Goal: Book appointment/travel/reservation

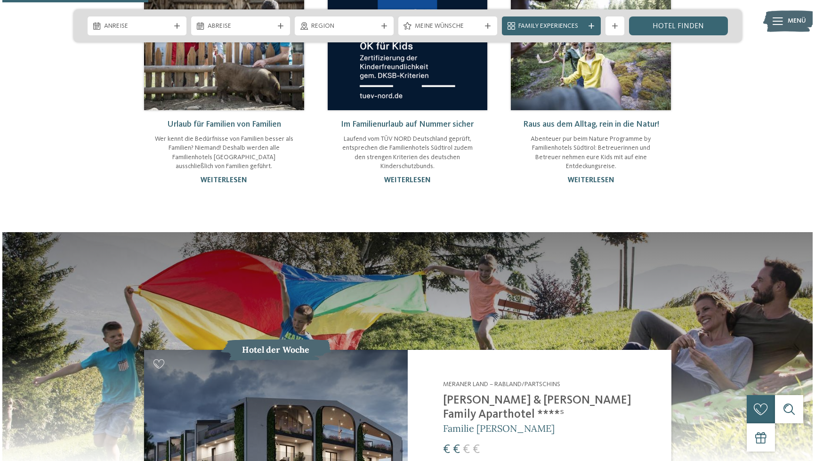
scroll to position [783, 0]
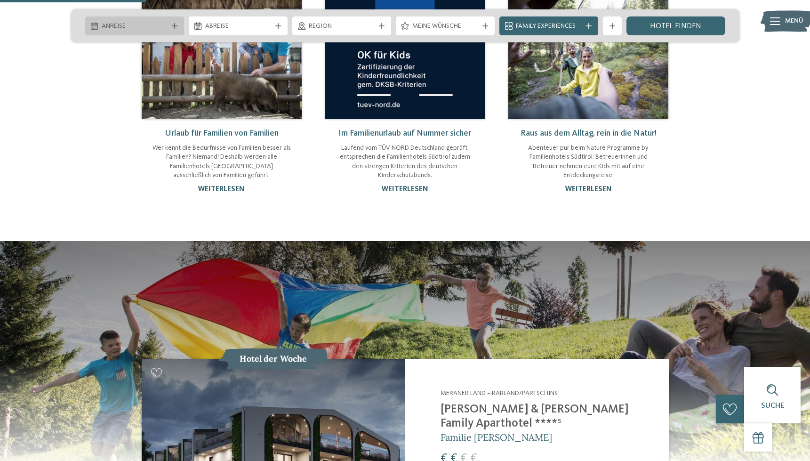
click at [136, 25] on span "Anreise" at bounding box center [135, 26] width 66 height 9
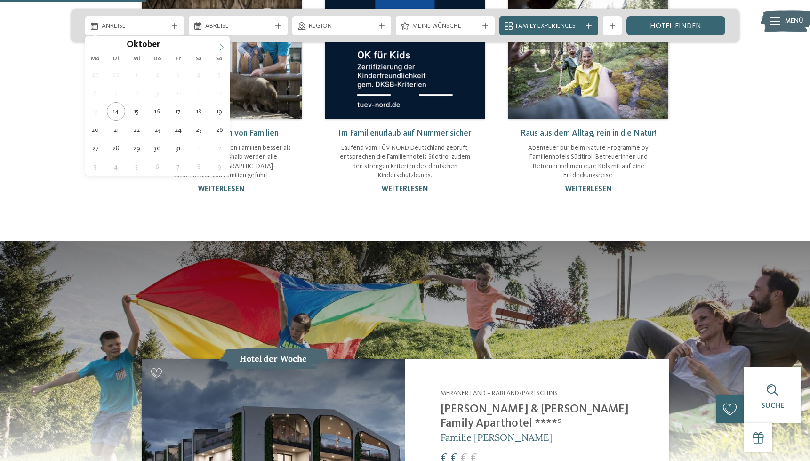
click at [222, 45] on icon at bounding box center [221, 47] width 3 height 6
click at [179, 44] on input "****" at bounding box center [179, 45] width 31 height 10
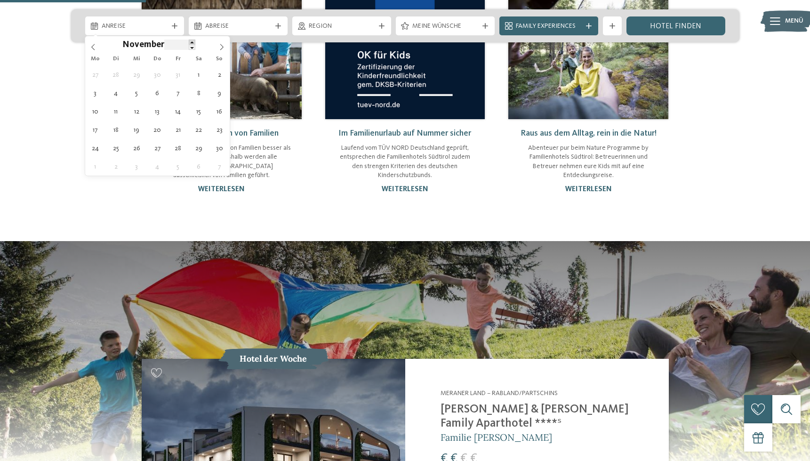
type input "****"
click at [189, 42] on span at bounding box center [192, 42] width 7 height 5
click at [136, 43] on span "November" at bounding box center [143, 45] width 42 height 9
click at [91, 44] on icon at bounding box center [93, 47] width 7 height 7
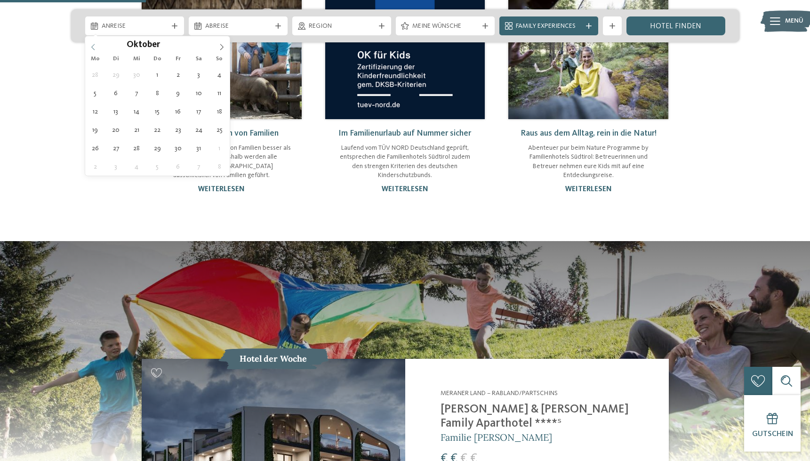
click at [91, 45] on icon at bounding box center [93, 47] width 7 height 7
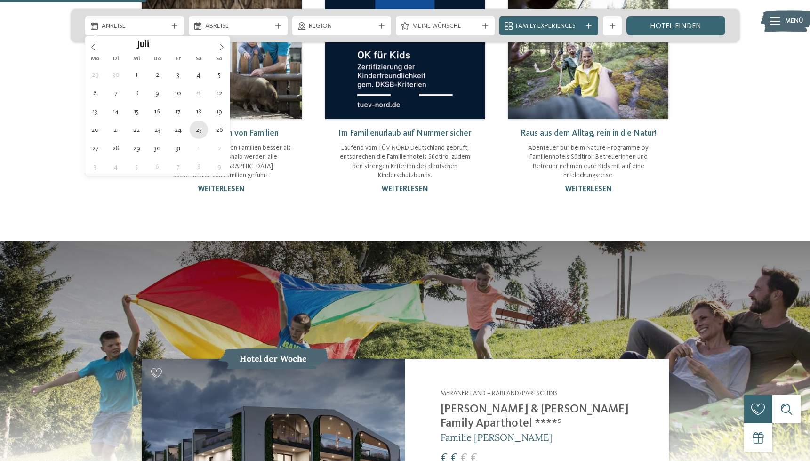
type div "25.07.2026"
type input "****"
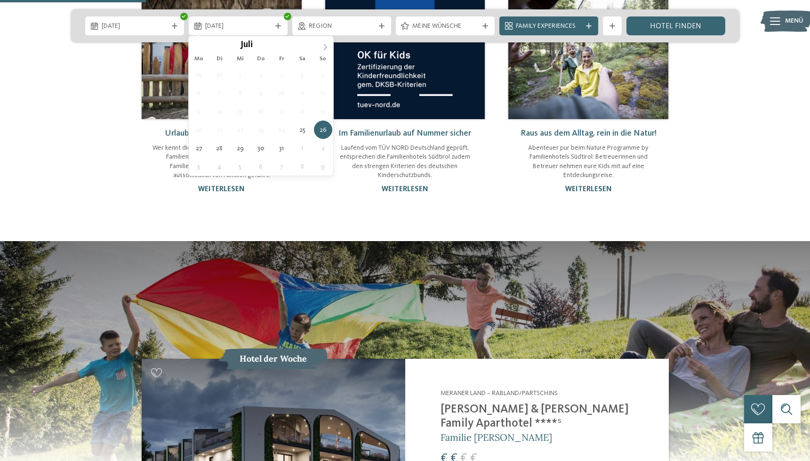
click at [325, 44] on icon at bounding box center [325, 47] width 7 height 7
type div "01.08.2026"
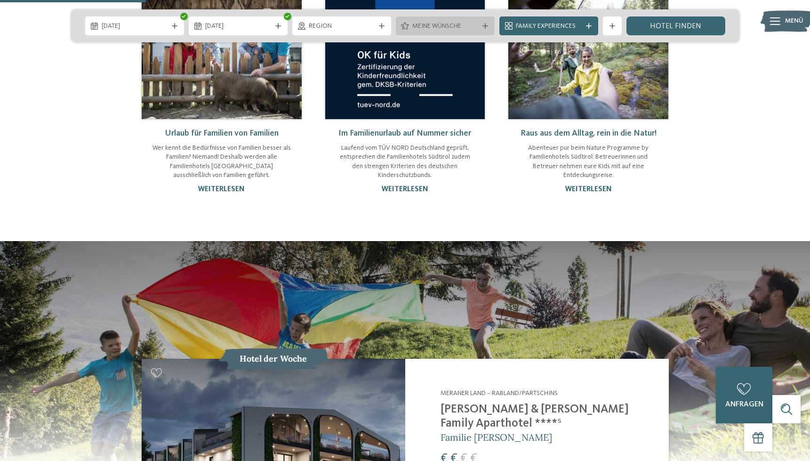
click at [454, 24] on span "Meine Wünsche" at bounding box center [445, 26] width 66 height 9
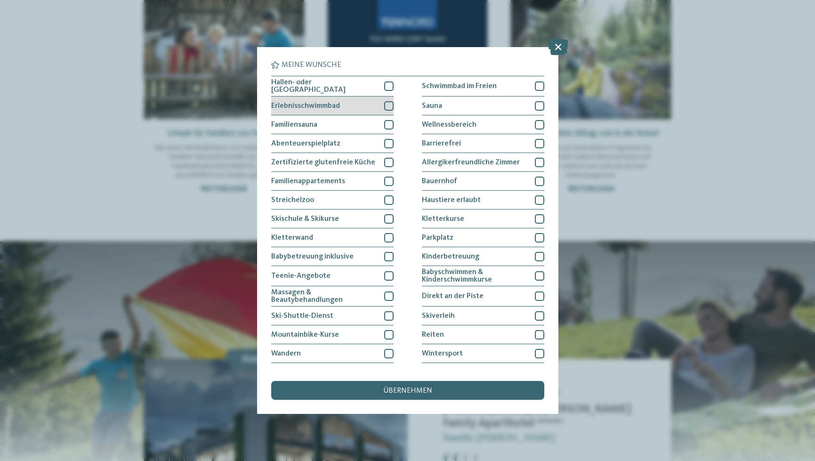
click at [387, 104] on div at bounding box center [388, 105] width 9 height 9
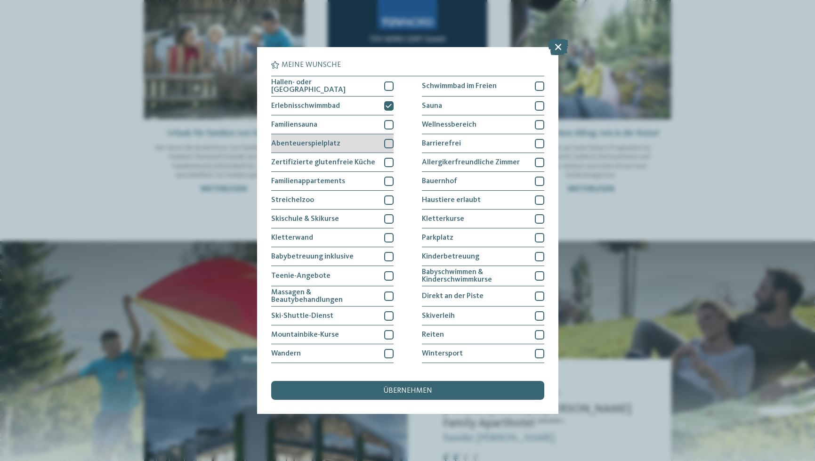
click at [385, 140] on div at bounding box center [388, 143] width 9 height 9
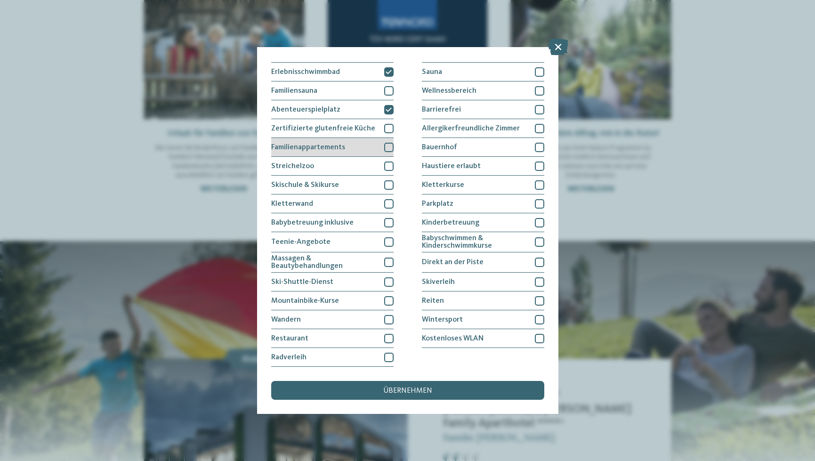
click at [386, 144] on div at bounding box center [388, 147] width 9 height 9
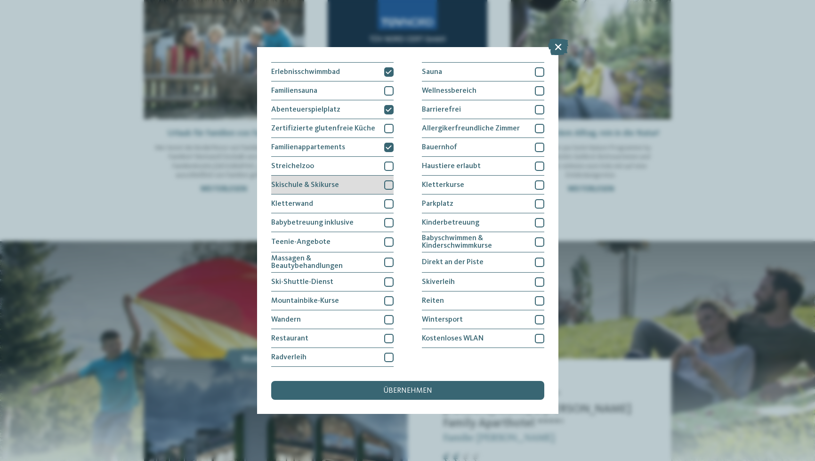
scroll to position [64, 0]
click at [386, 161] on div at bounding box center [388, 165] width 9 height 9
click at [387, 199] on div at bounding box center [388, 203] width 9 height 9
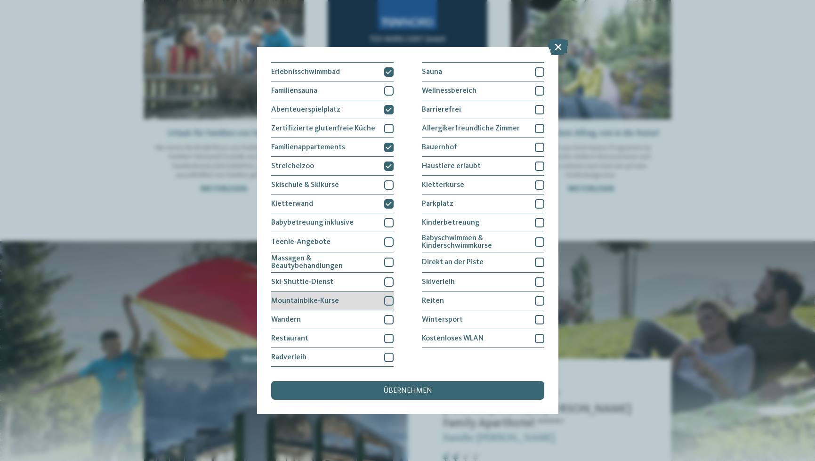
scroll to position [127, 0]
click at [386, 296] on div at bounding box center [388, 300] width 9 height 9
click at [386, 315] on div at bounding box center [388, 319] width 9 height 9
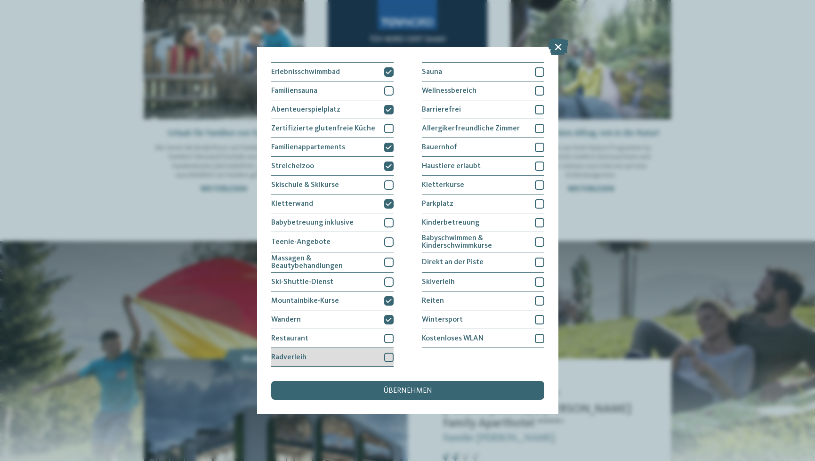
click at [384, 353] on div at bounding box center [388, 357] width 9 height 9
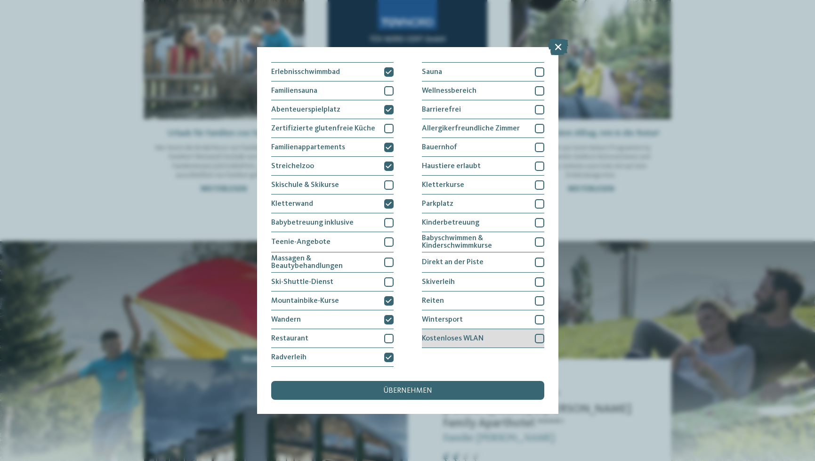
click at [537, 334] on div at bounding box center [539, 338] width 9 height 9
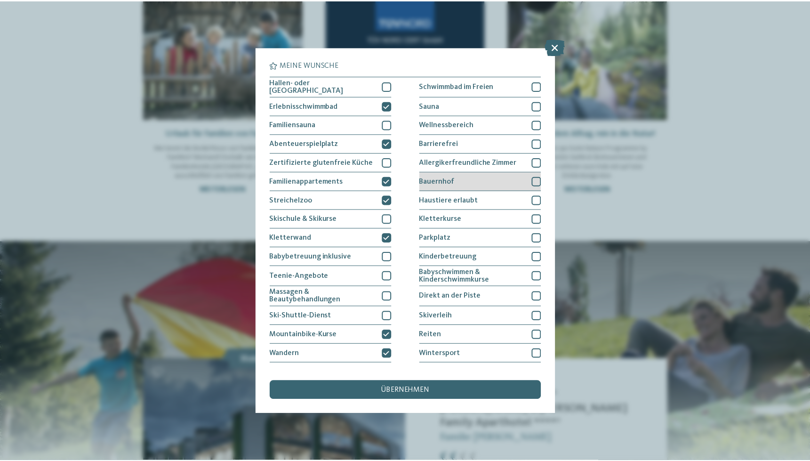
scroll to position [0, 0]
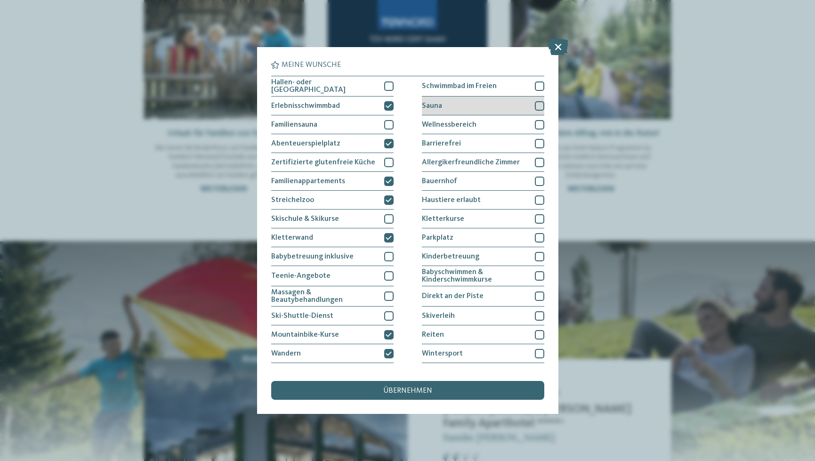
click at [535, 104] on div at bounding box center [539, 105] width 9 height 9
click at [392, 84] on div "Hallen- oder Schleusenbad Schwimmbad im Freien Erlebnisschwimmbad" at bounding box center [407, 238] width 273 height 325
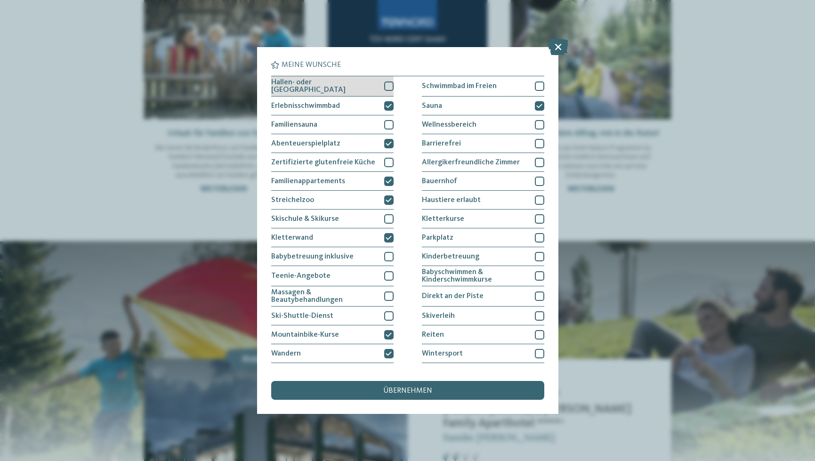
click at [388, 84] on div at bounding box center [388, 85] width 9 height 9
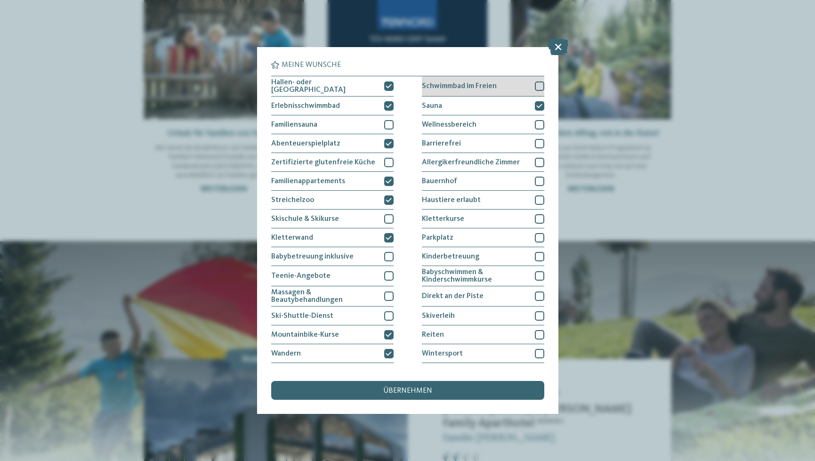
click at [535, 82] on div at bounding box center [539, 85] width 9 height 9
click at [392, 387] on span "übernehmen" at bounding box center [407, 391] width 49 height 8
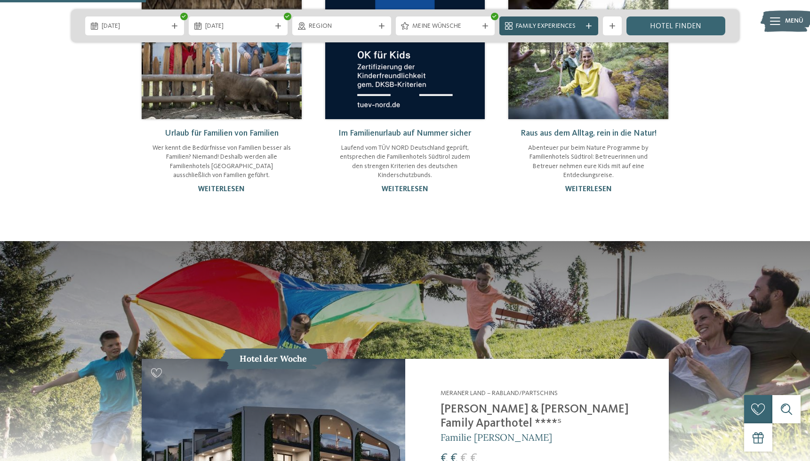
click at [571, 28] on span "Family Experiences" at bounding box center [549, 26] width 66 height 9
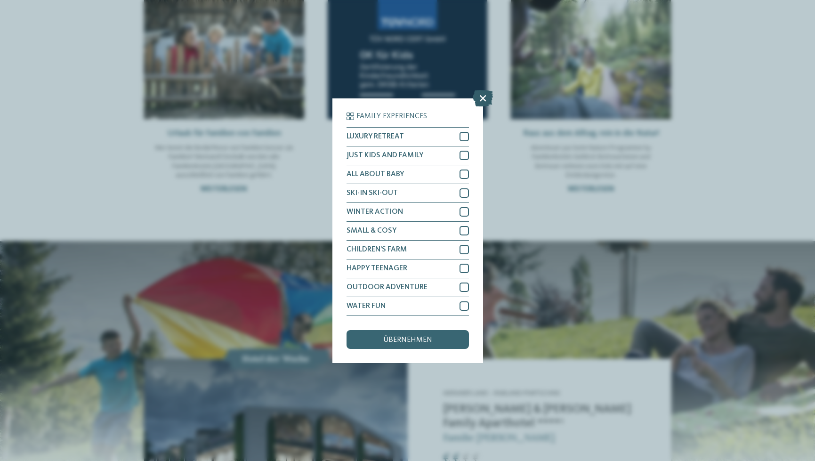
click at [481, 89] on icon at bounding box center [483, 97] width 20 height 16
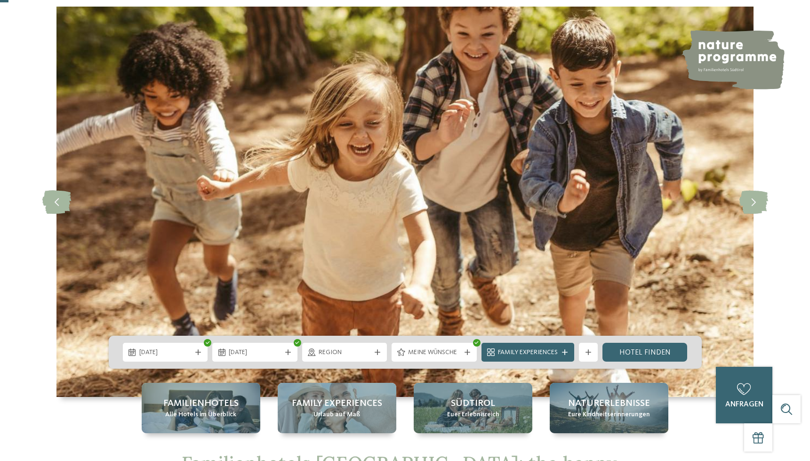
scroll to position [51, 0]
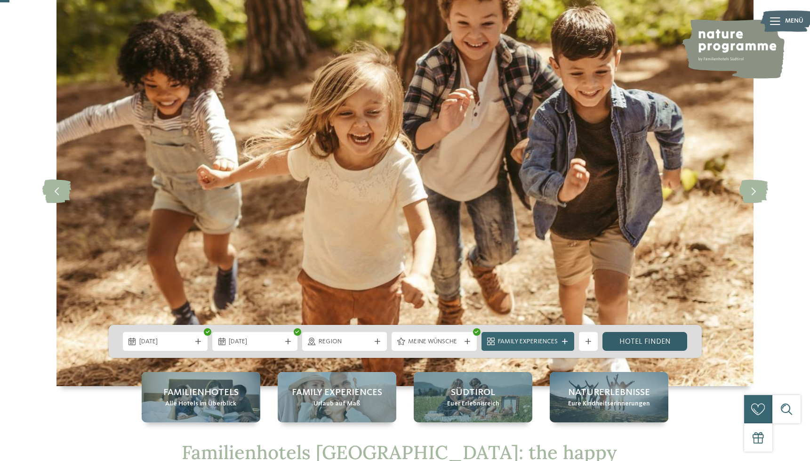
click at [631, 347] on link "Hotel finden" at bounding box center [644, 341] width 85 height 19
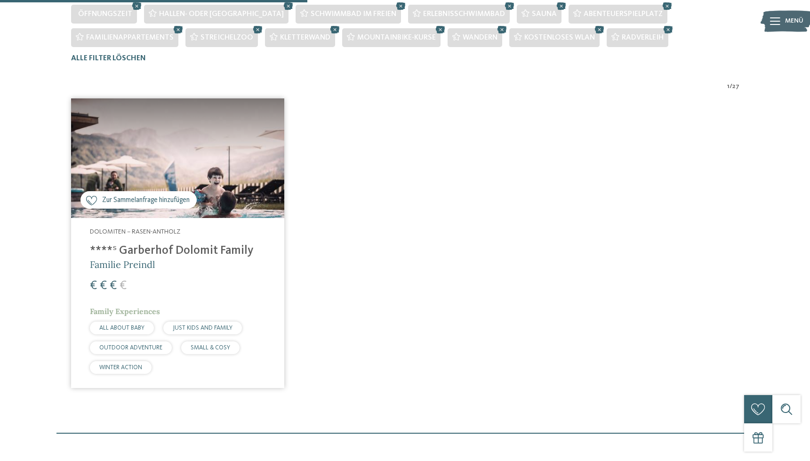
scroll to position [294, 0]
click at [212, 165] on img at bounding box center [177, 157] width 213 height 120
click at [176, 254] on h4 "****ˢ Garberhof Dolomit Family" at bounding box center [178, 250] width 176 height 14
click at [193, 249] on h4 "****ˢ Garberhof Dolomit Family" at bounding box center [178, 250] width 176 height 14
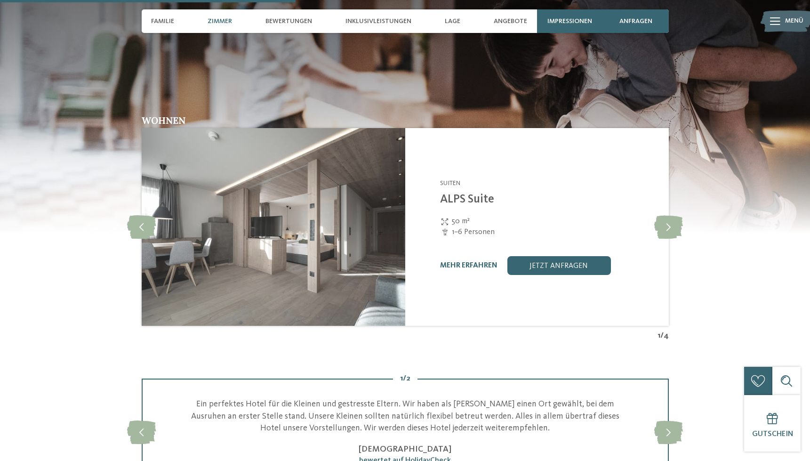
scroll to position [1381, 0]
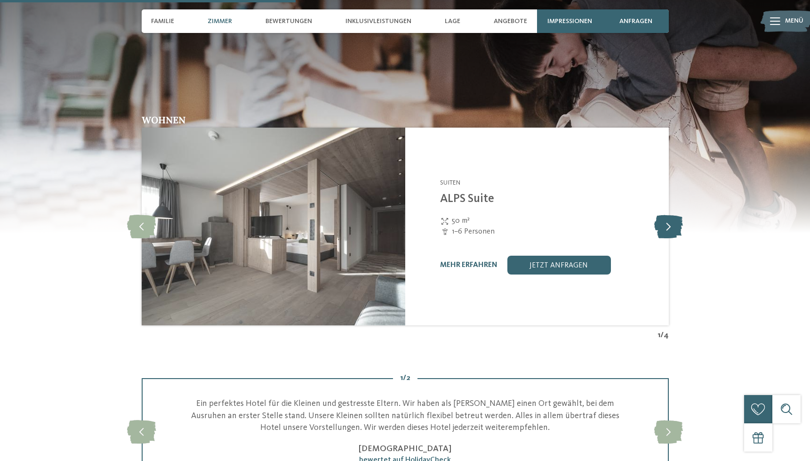
click at [667, 215] on icon at bounding box center [668, 227] width 29 height 24
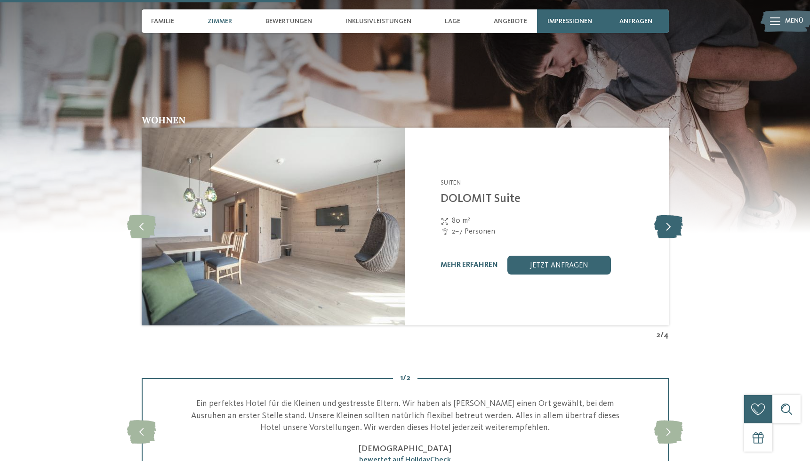
click at [667, 215] on icon at bounding box center [668, 227] width 29 height 24
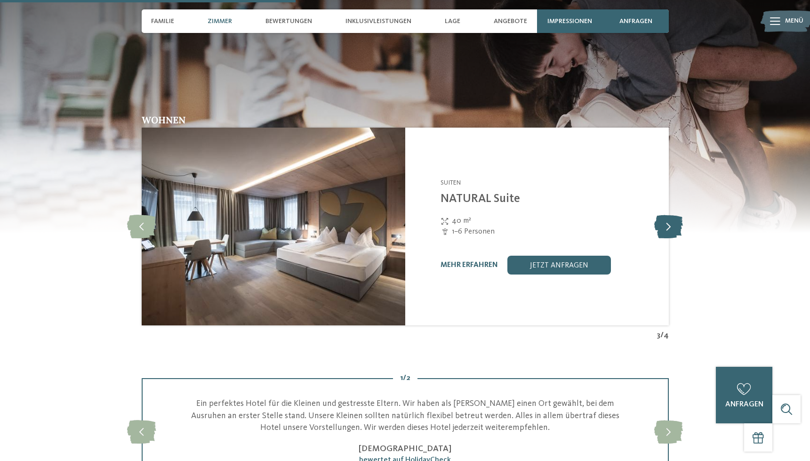
click at [667, 215] on icon at bounding box center [668, 227] width 29 height 24
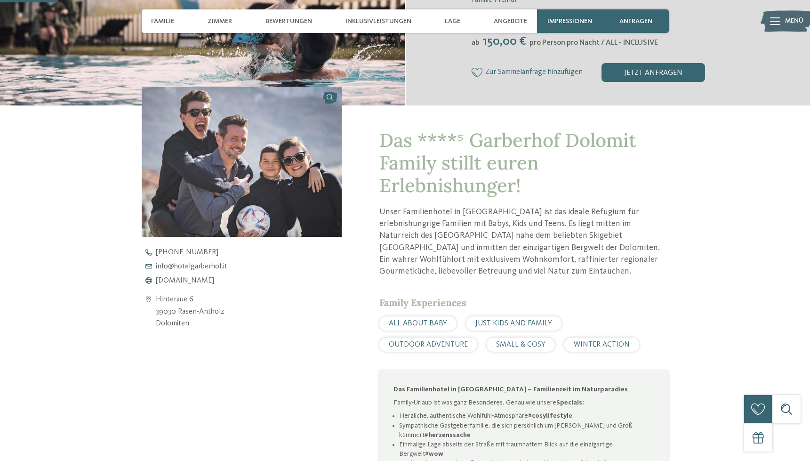
scroll to position [273, 0]
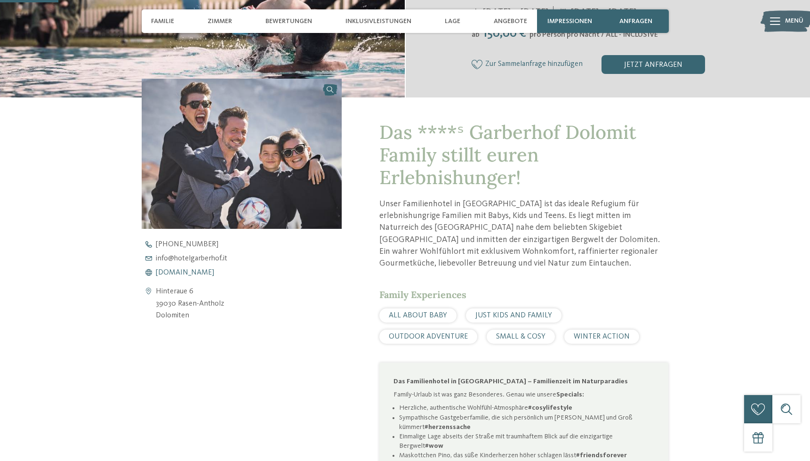
click at [185, 272] on span "www.hotelgarberhof.it" at bounding box center [185, 273] width 58 height 8
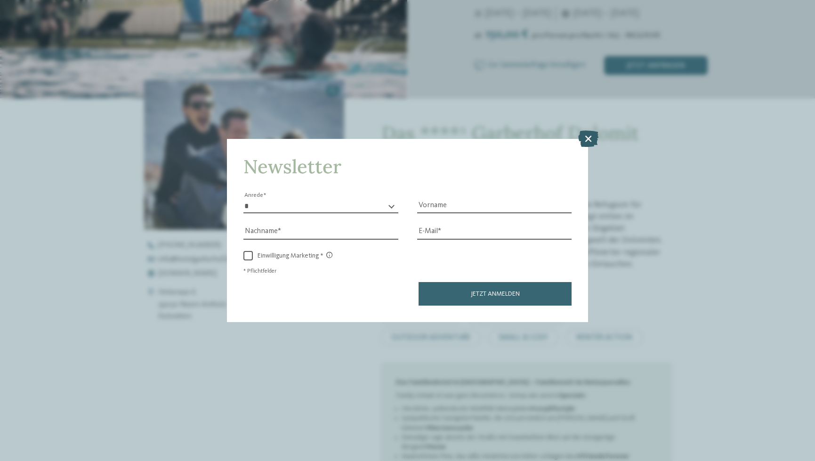
click at [586, 130] on icon at bounding box center [588, 138] width 20 height 16
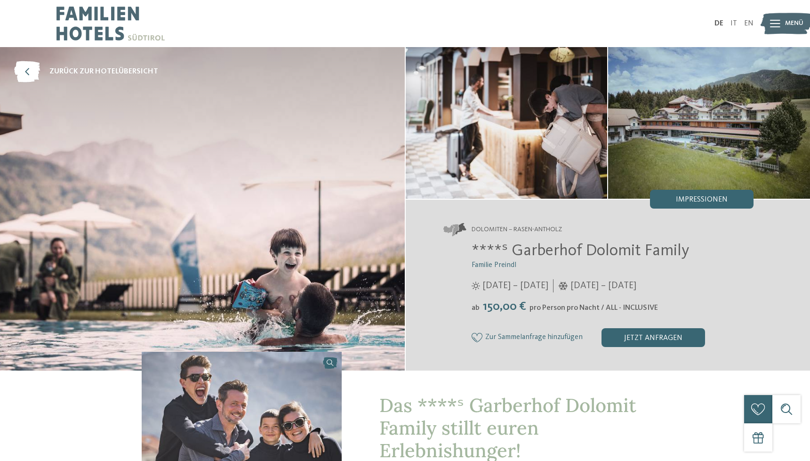
scroll to position [0, 0]
click at [26, 69] on icon at bounding box center [27, 71] width 26 height 21
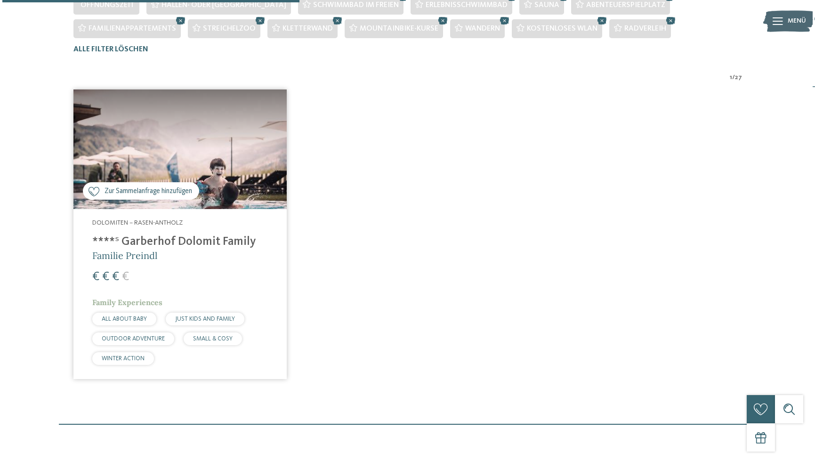
scroll to position [236, 0]
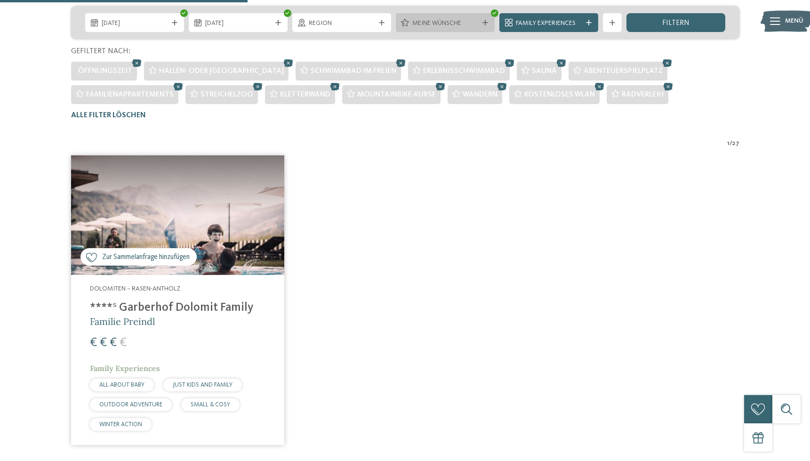
click at [456, 29] on div "Meine Wünsche" at bounding box center [445, 22] width 99 height 19
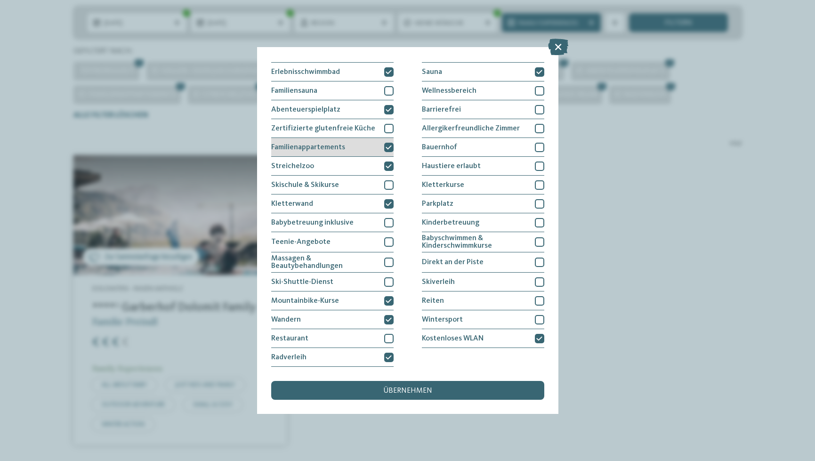
scroll to position [89, 0]
click at [388, 145] on icon at bounding box center [388, 148] width 6 height 6
click at [385, 143] on div at bounding box center [388, 147] width 9 height 9
click at [385, 161] on div at bounding box center [388, 165] width 9 height 9
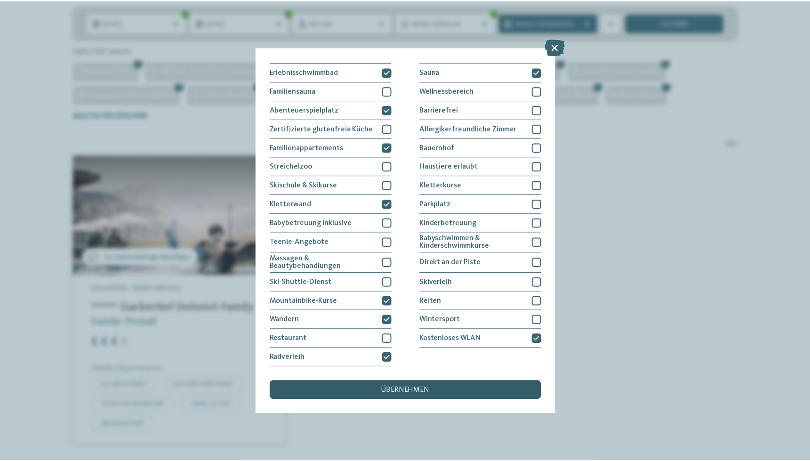
scroll to position [127, 0]
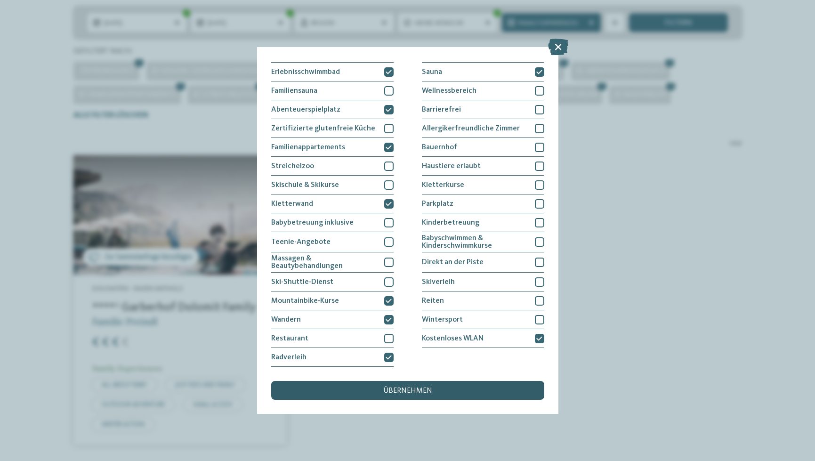
click at [412, 381] on div "übernehmen" at bounding box center [407, 390] width 273 height 19
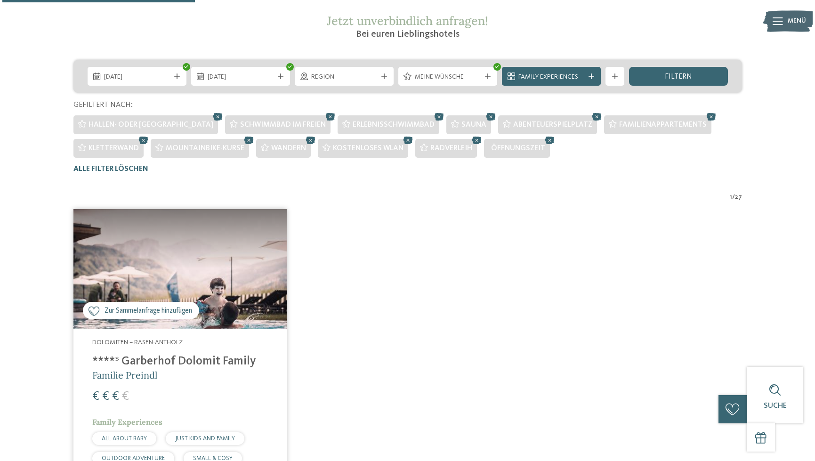
scroll to position [184, 0]
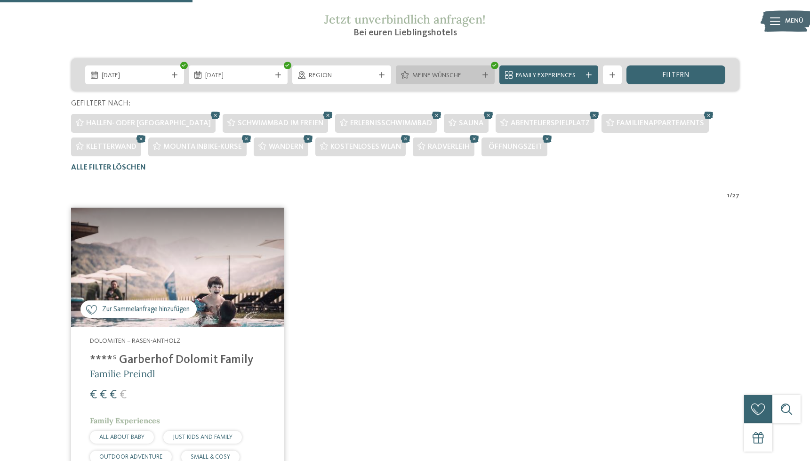
click at [448, 74] on span "Meine Wünsche" at bounding box center [445, 75] width 66 height 9
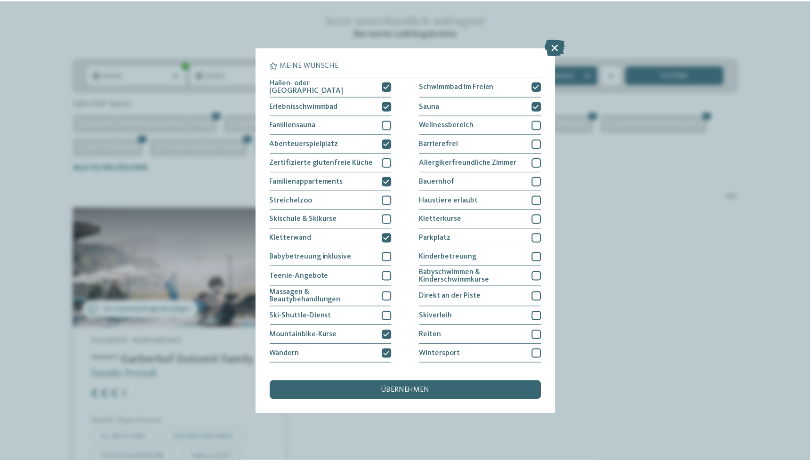
scroll to position [0, 0]
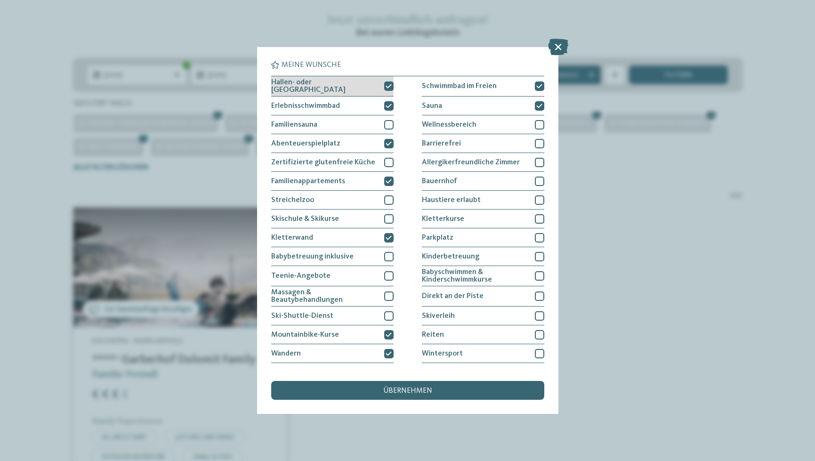
click at [385, 83] on icon at bounding box center [388, 86] width 6 height 6
click at [408, 387] on span "übernehmen" at bounding box center [407, 391] width 49 height 8
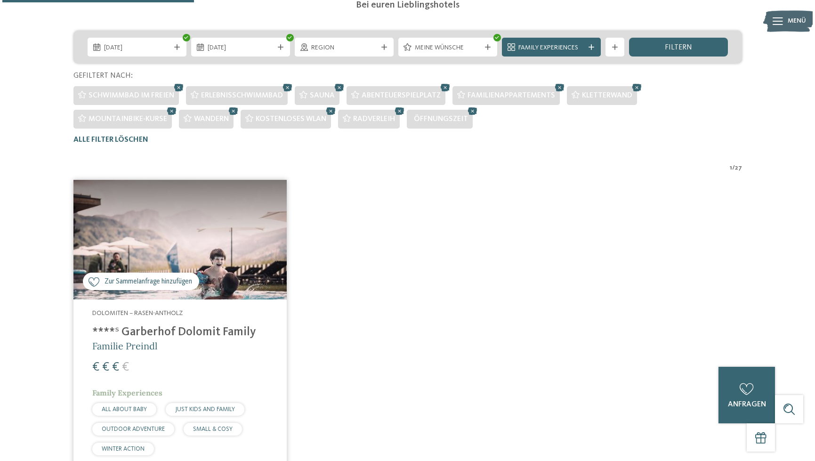
scroll to position [183, 0]
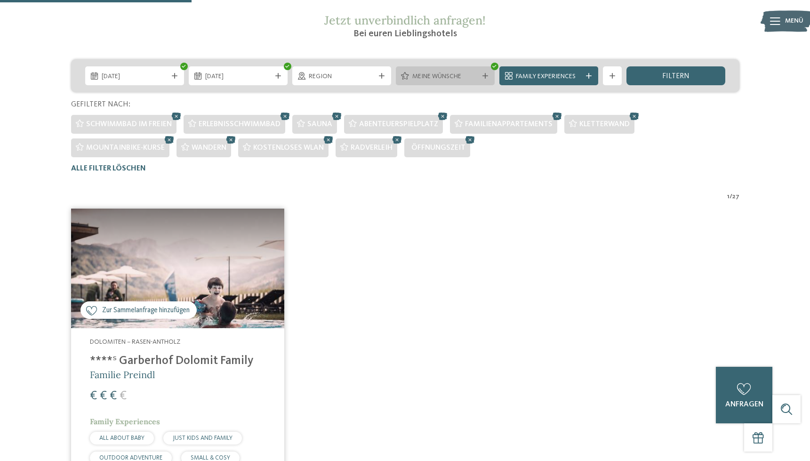
click at [466, 75] on span "Meine Wünsche" at bounding box center [445, 76] width 66 height 9
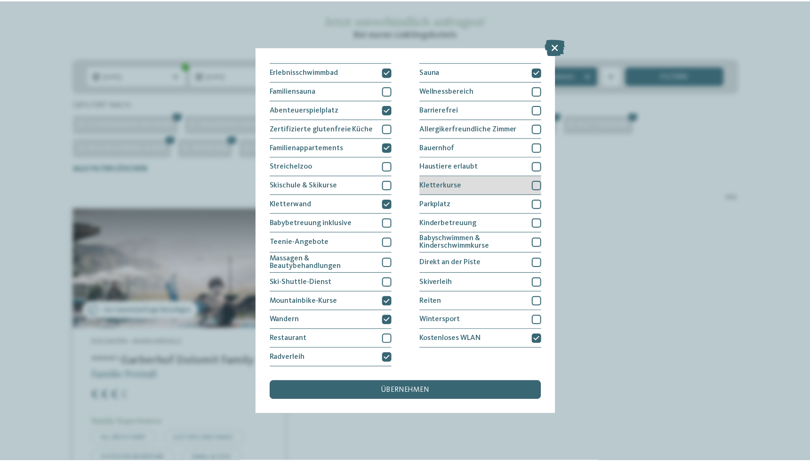
scroll to position [127, 0]
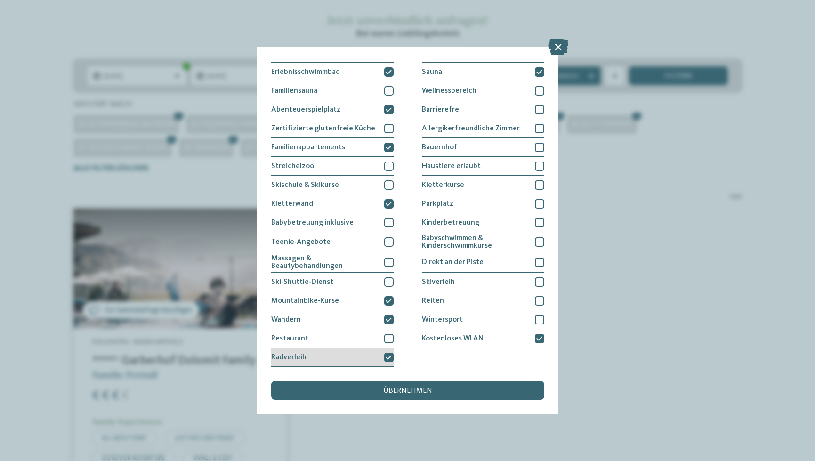
click at [386, 354] on icon at bounding box center [388, 357] width 6 height 6
click at [395, 387] on span "übernehmen" at bounding box center [407, 391] width 49 height 8
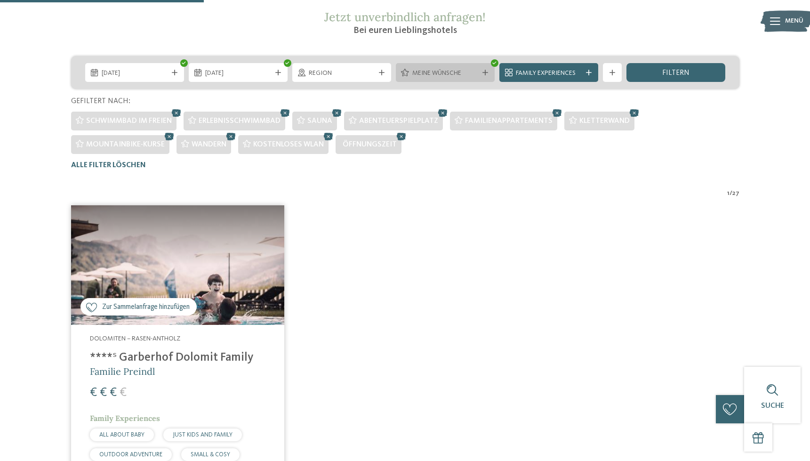
scroll to position [168, 0]
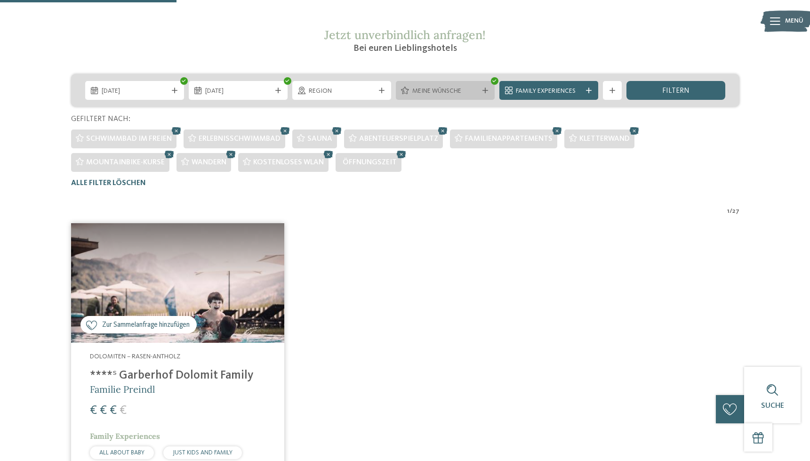
click at [457, 93] on span "Meine Wünsche" at bounding box center [445, 91] width 66 height 9
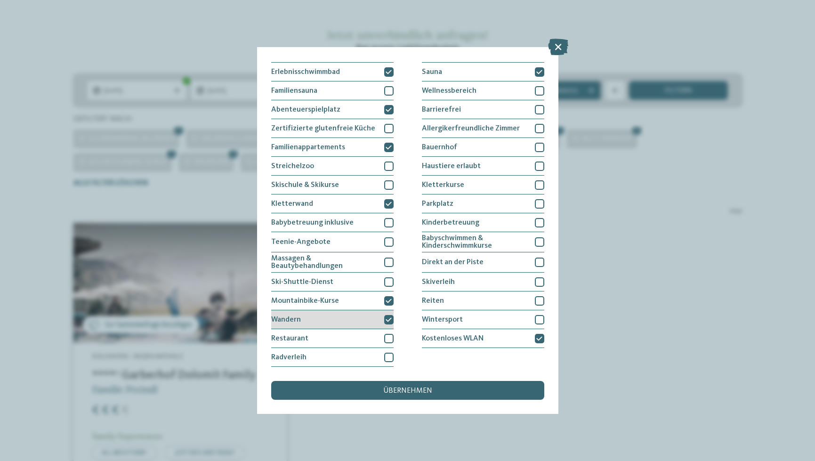
click at [386, 317] on icon at bounding box center [388, 320] width 6 height 6
click at [402, 286] on div "Meine Wünsche Hallen- oder Schleusenbad Schwimmbad im Freien Sauna" at bounding box center [407, 230] width 273 height 338
click at [402, 387] on span "übernehmen" at bounding box center [407, 391] width 49 height 8
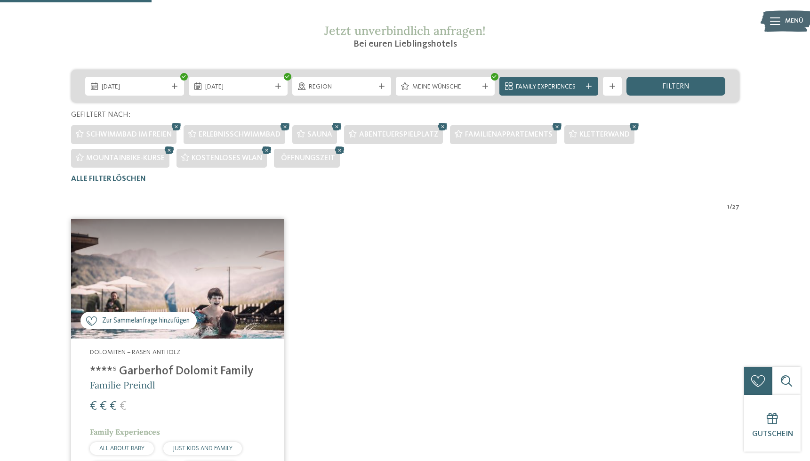
scroll to position [122, 0]
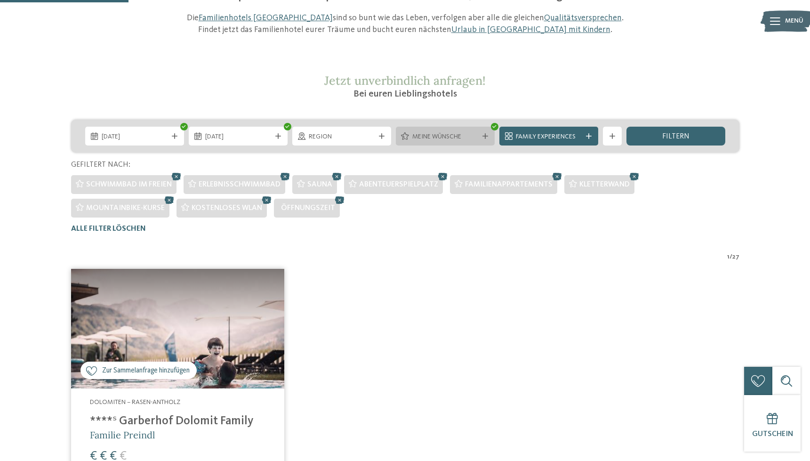
click at [448, 130] on div "Meine Wünsche" at bounding box center [445, 136] width 99 height 19
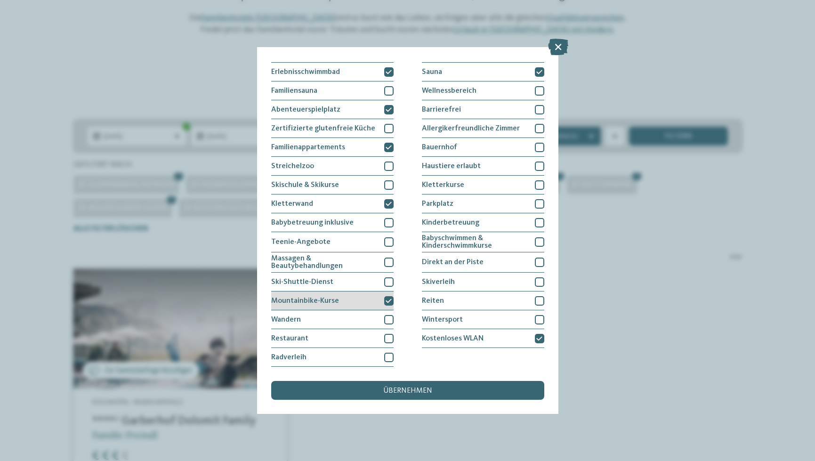
click at [389, 298] on icon at bounding box center [388, 301] width 6 height 6
click at [388, 387] on span "übernehmen" at bounding box center [407, 391] width 49 height 8
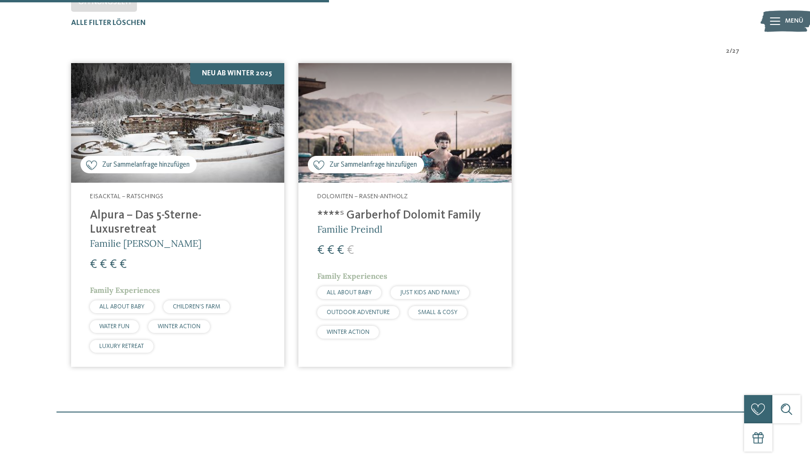
scroll to position [331, 0]
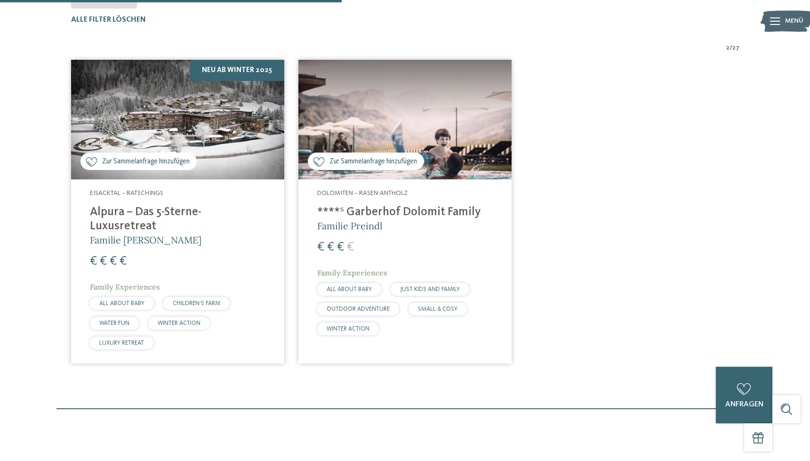
click at [179, 209] on h4 "Alpura – Das 5-Sterne-Luxusretreat" at bounding box center [178, 219] width 176 height 28
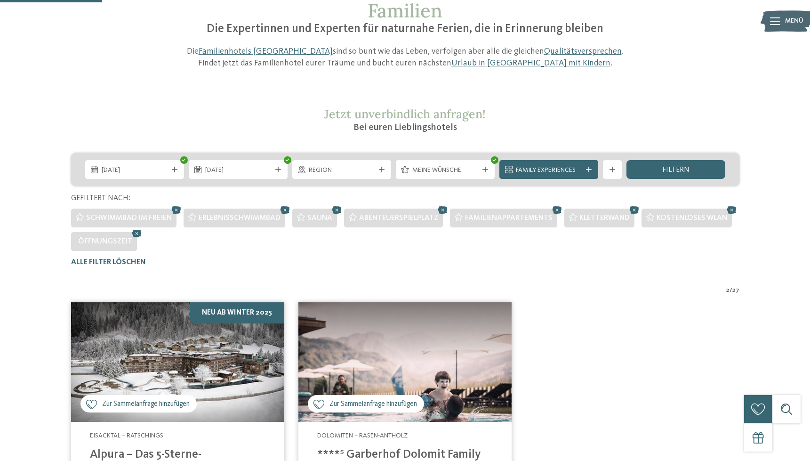
scroll to position [99, 0]
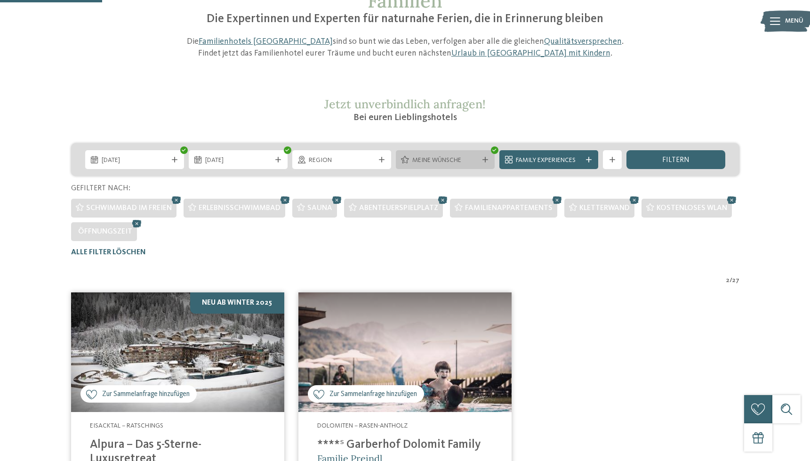
click at [450, 158] on span "Meine Wünsche" at bounding box center [445, 160] width 66 height 9
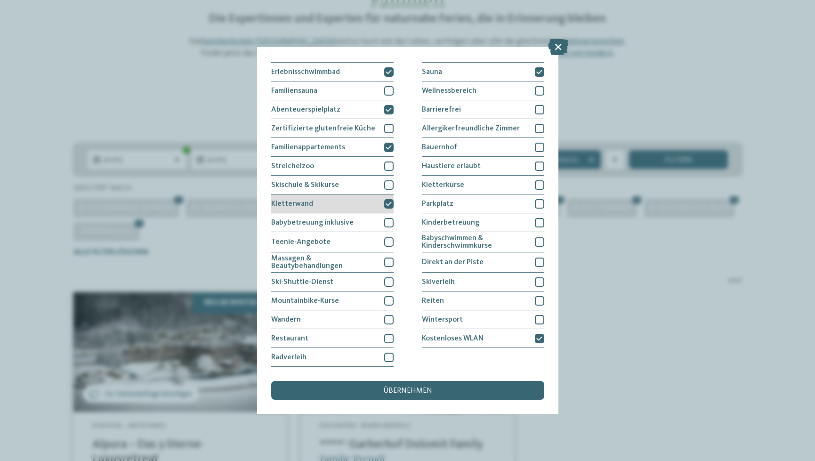
click at [390, 199] on div at bounding box center [388, 203] width 9 height 9
click at [389, 381] on div "übernehmen" at bounding box center [407, 390] width 273 height 19
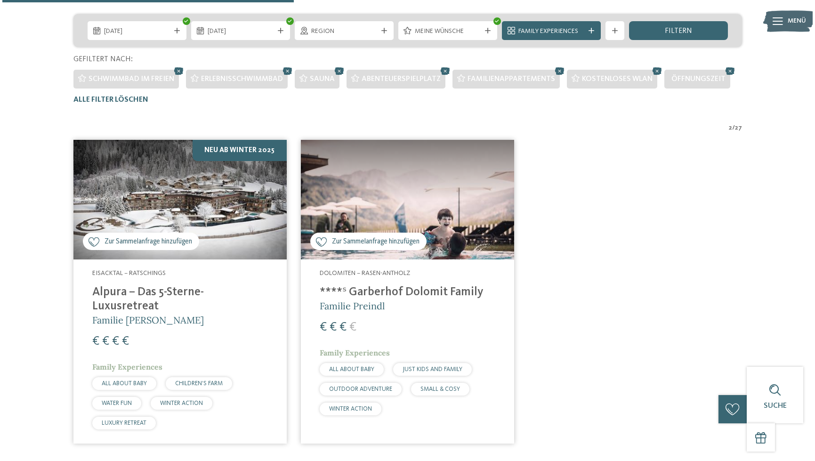
scroll to position [204, 0]
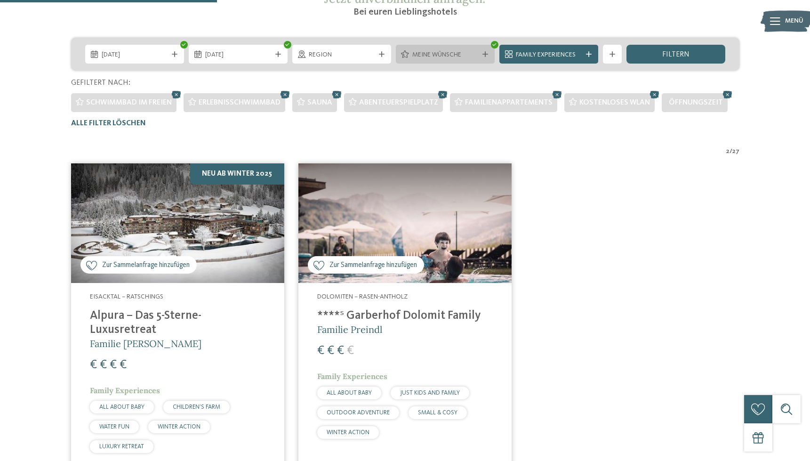
click at [463, 55] on span "Meine Wünsche" at bounding box center [445, 54] width 66 height 9
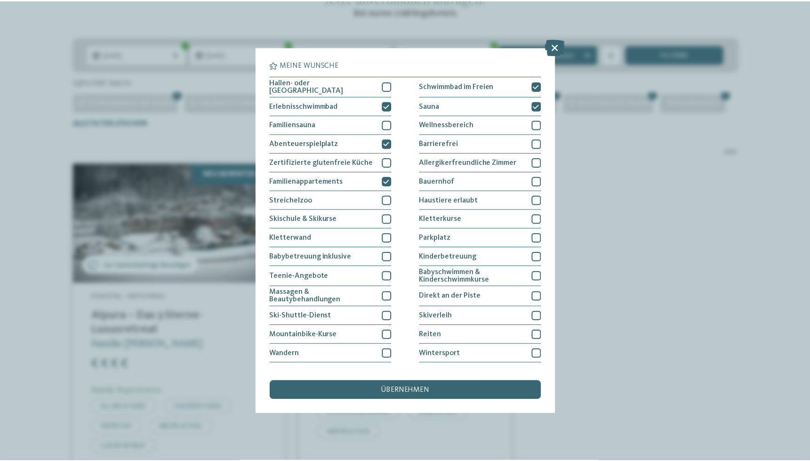
scroll to position [0, 0]
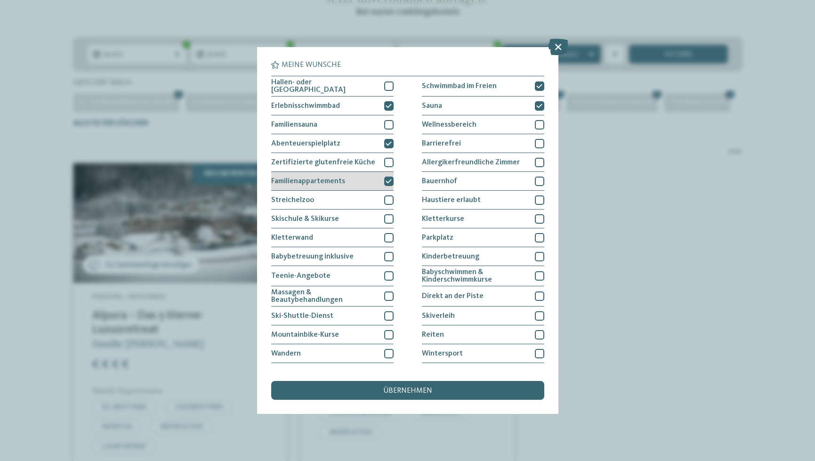
click at [386, 182] on icon at bounding box center [388, 181] width 6 height 6
click at [410, 381] on div "übernehmen" at bounding box center [407, 390] width 273 height 19
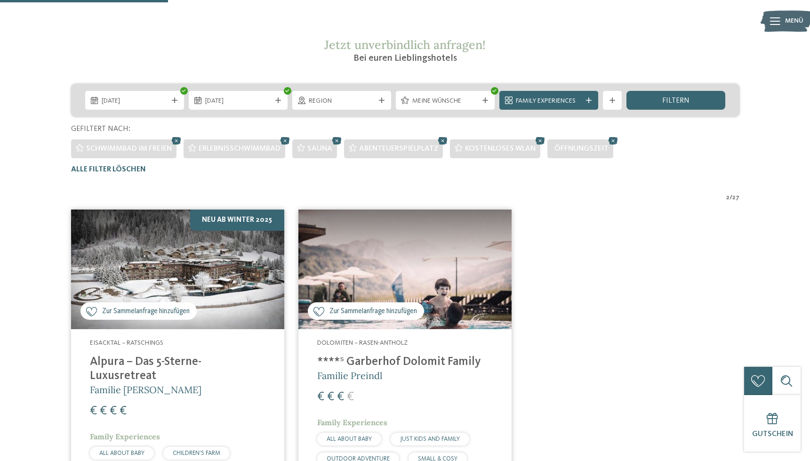
scroll to position [158, 0]
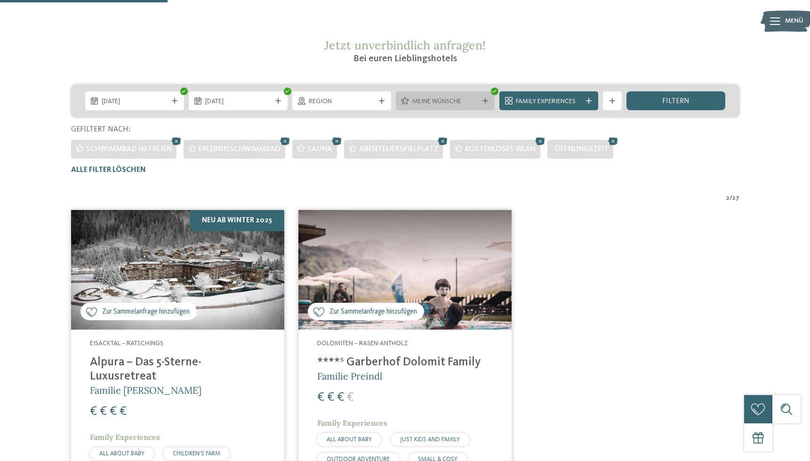
click at [460, 101] on span "Meine Wünsche" at bounding box center [445, 101] width 66 height 9
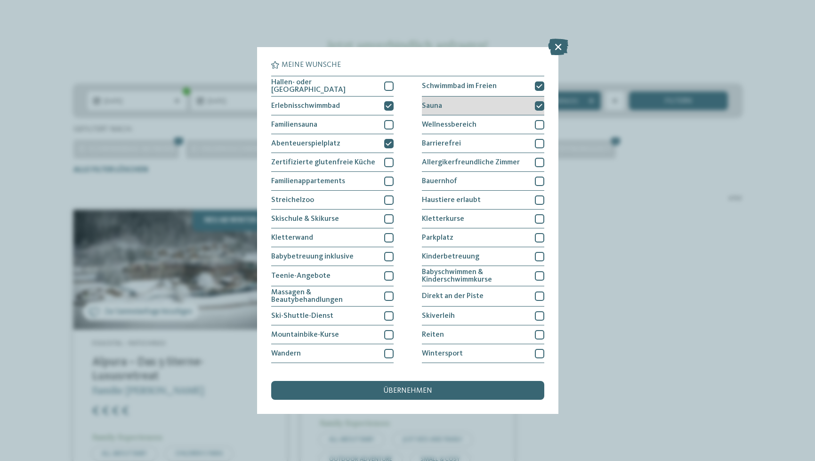
click at [535, 101] on div at bounding box center [539, 105] width 9 height 9
click at [432, 381] on div "übernehmen" at bounding box center [407, 390] width 273 height 19
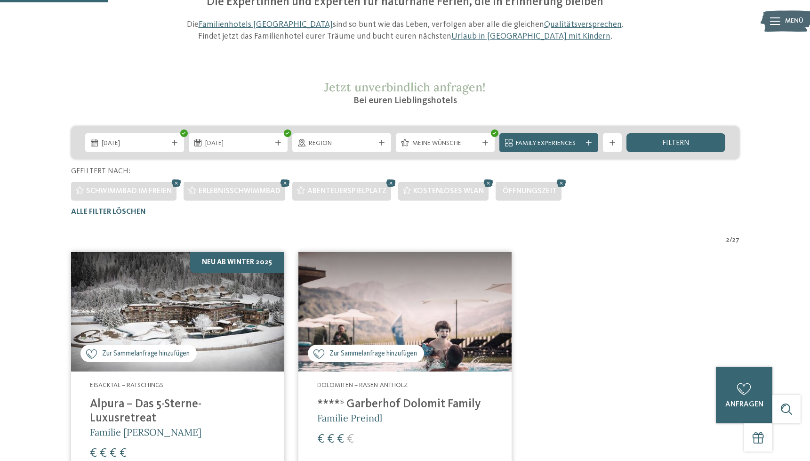
scroll to position [101, 0]
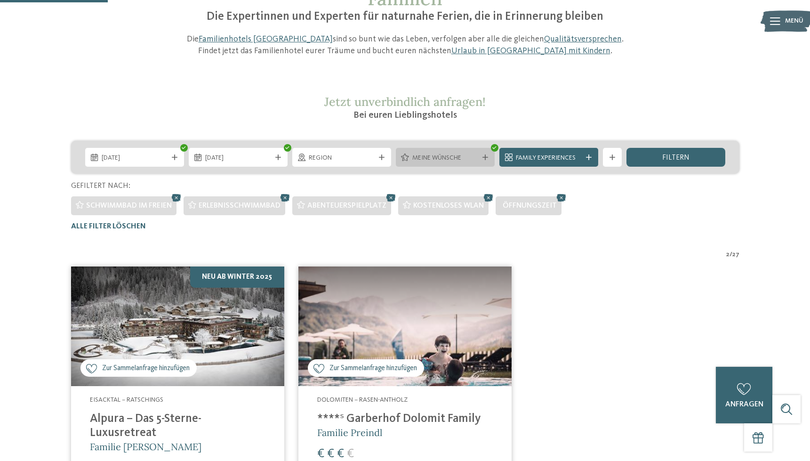
click at [453, 149] on div "Meine Wünsche" at bounding box center [445, 157] width 99 height 19
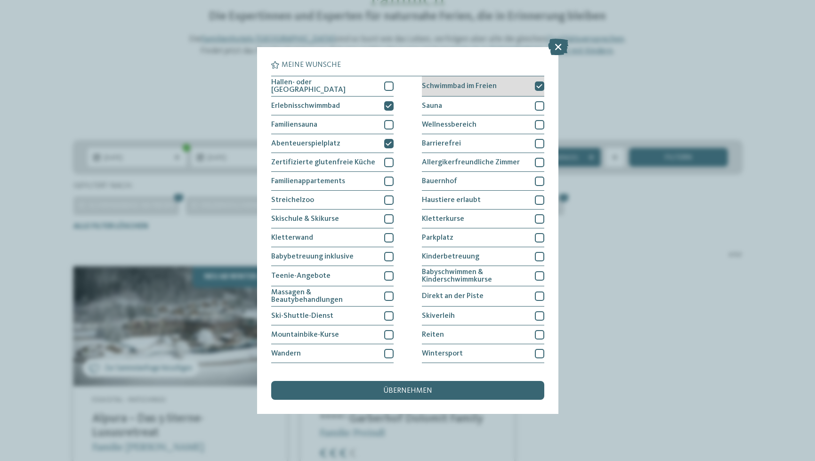
click at [537, 86] on icon at bounding box center [539, 86] width 6 height 6
click at [439, 381] on div "übernehmen" at bounding box center [407, 390] width 273 height 19
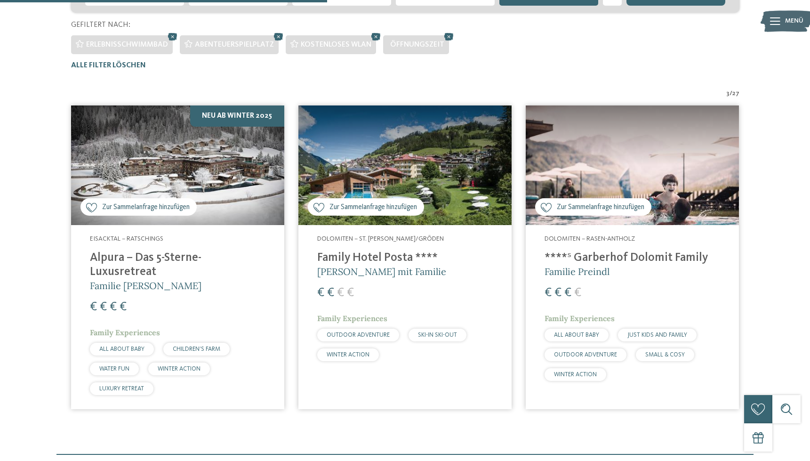
scroll to position [308, 0]
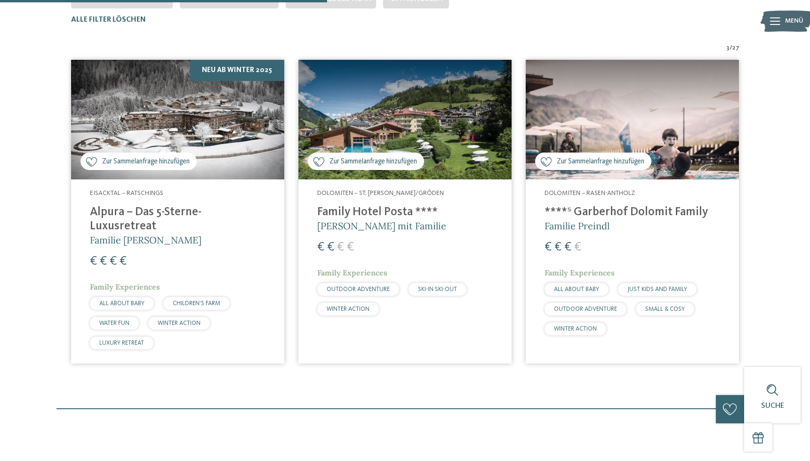
click at [400, 213] on h4 "Family Hotel Posta ****" at bounding box center [405, 212] width 176 height 14
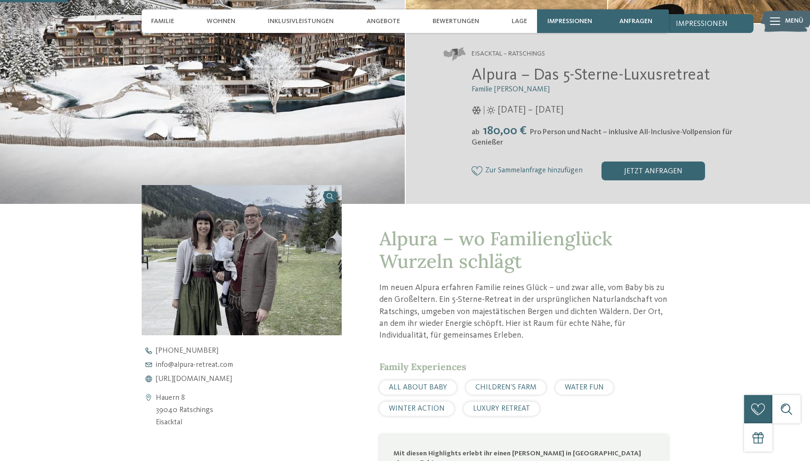
scroll to position [282, 0]
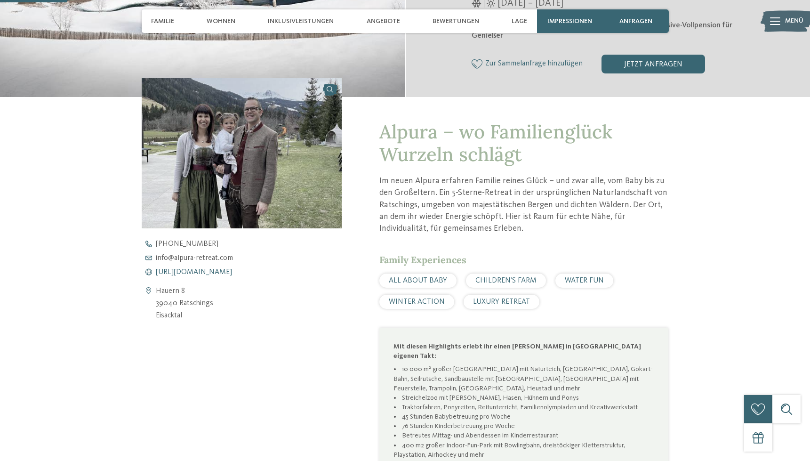
click at [232, 274] on span "[URL][DOMAIN_NAME]" at bounding box center [194, 272] width 76 height 8
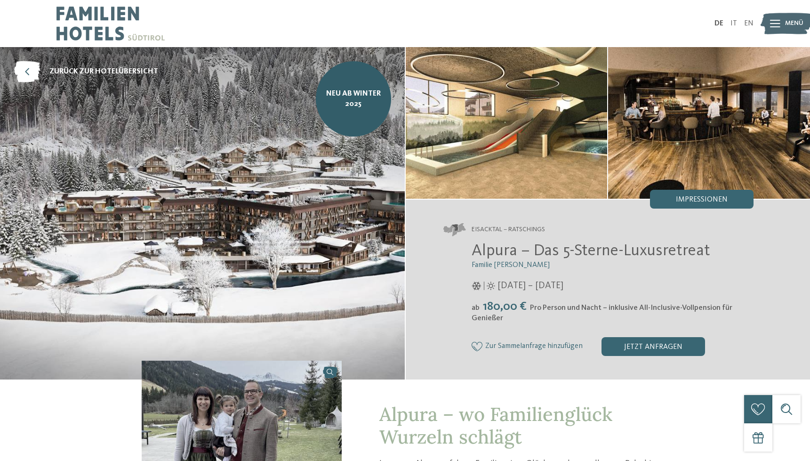
scroll to position [0, 0]
